Goal: Information Seeking & Learning: Learn about a topic

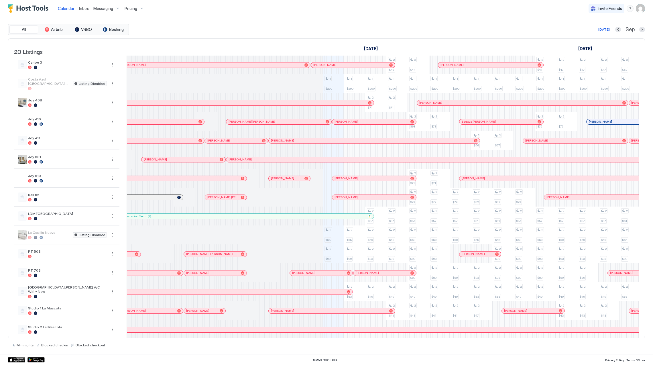
scroll to position [0, 107]
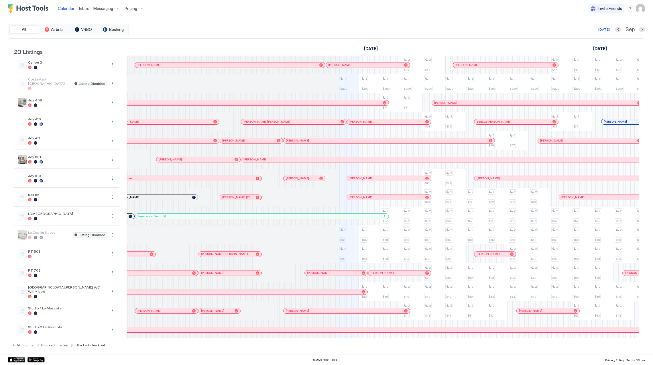
click at [296, 181] on div at bounding box center [295, 178] width 5 height 5
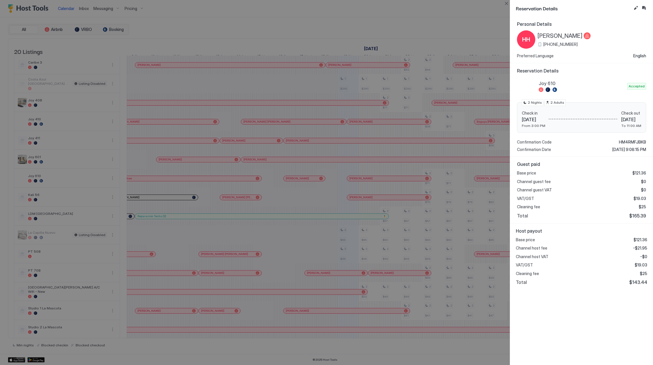
click at [566, 34] on span "[PERSON_NAME]" at bounding box center [560, 35] width 45 height 7
click at [559, 34] on span "[PERSON_NAME]" at bounding box center [560, 35] width 45 height 7
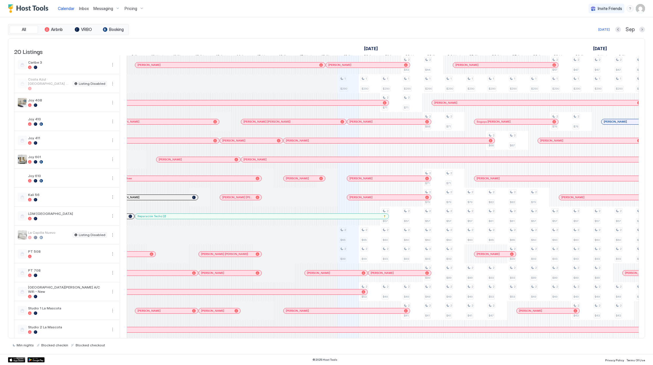
click at [242, 188] on div at bounding box center [242, 178] width 21 height 19
click at [0, 0] on div at bounding box center [0, 0] width 0 height 0
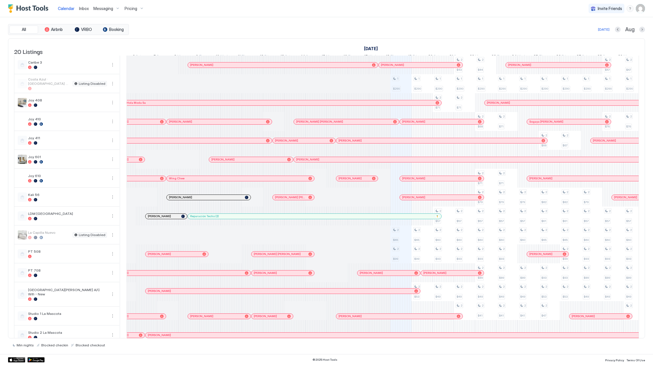
scroll to position [0, 4]
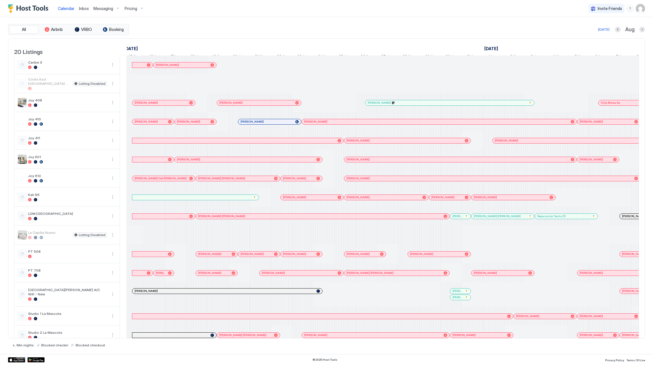
click at [127, 9] on span "Pricing" at bounding box center [131, 8] width 13 height 5
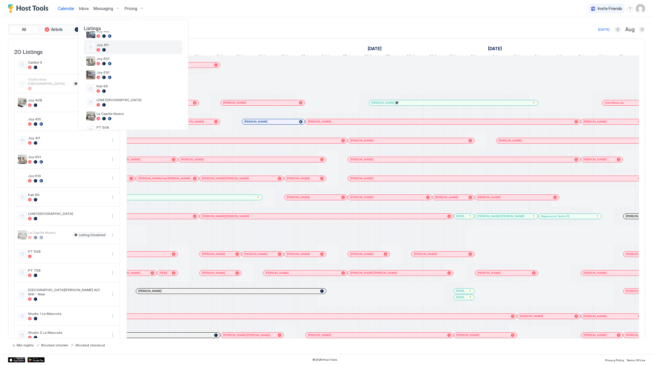
scroll to position [115, 0]
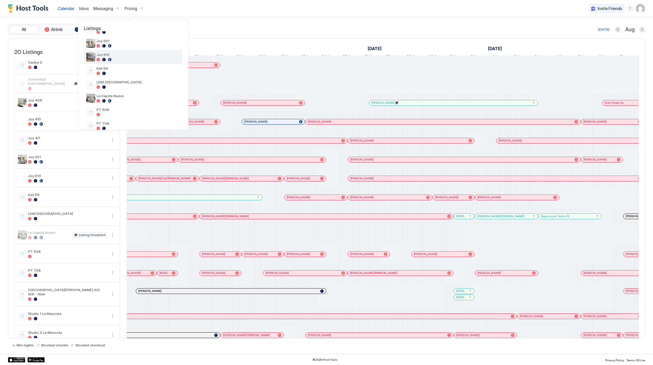
click at [128, 57] on div "Joy 610" at bounding box center [139, 56] width 84 height 9
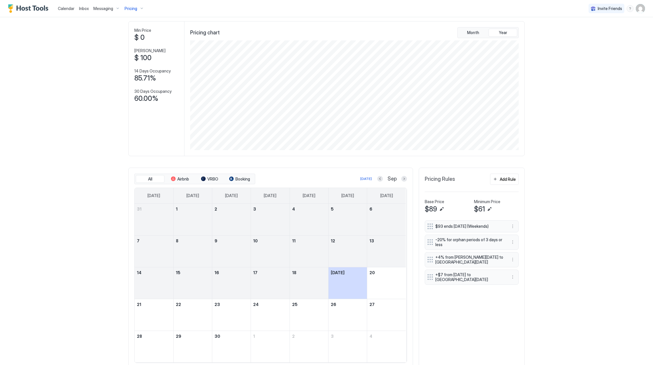
scroll to position [46, 0]
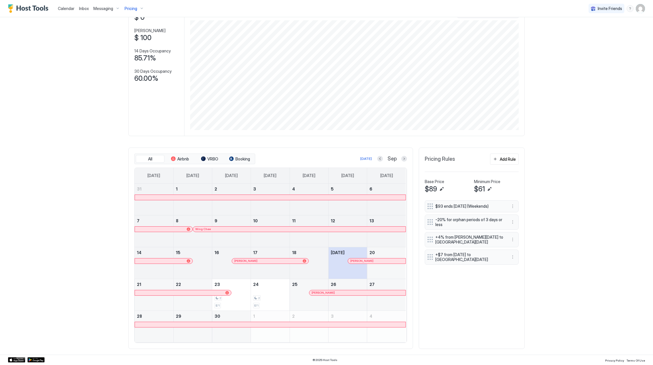
click at [276, 229] on div at bounding box center [278, 229] width 5 height 5
click at [247, 262] on div at bounding box center [249, 261] width 5 height 5
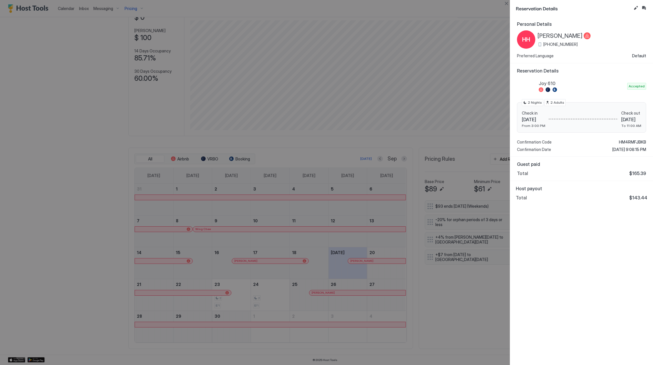
click at [569, 34] on span "[PERSON_NAME]" at bounding box center [560, 35] width 45 height 7
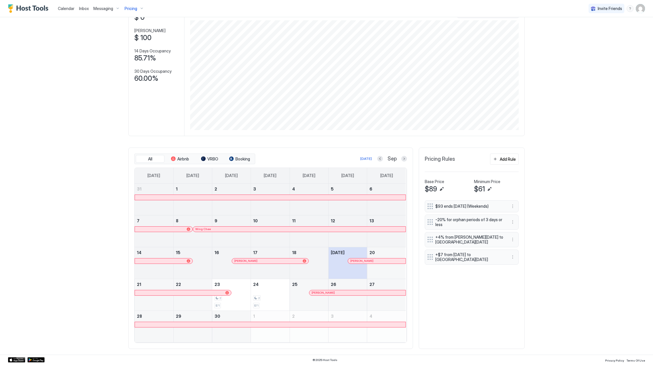
click at [358, 258] on link "[PERSON_NAME]" at bounding box center [377, 261] width 58 height 6
click at [359, 260] on div at bounding box center [361, 261] width 5 height 5
drag, startPoint x: 327, startPoint y: 297, endPoint x: 327, endPoint y: 292, distance: 5.2
click at [327, 295] on tr "21 22 23 2 $71 24 2 $71 25 [PERSON_NAME] 26 27" at bounding box center [270, 295] width 271 height 32
click at [327, 291] on div at bounding box center [329, 293] width 5 height 5
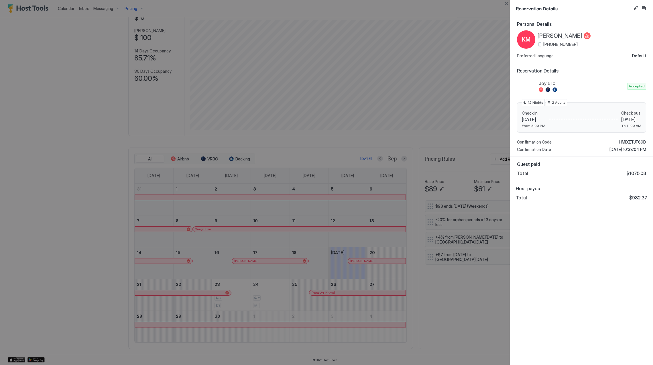
click at [449, 42] on div at bounding box center [326, 182] width 653 height 365
